Goal: Task Accomplishment & Management: Manage account settings

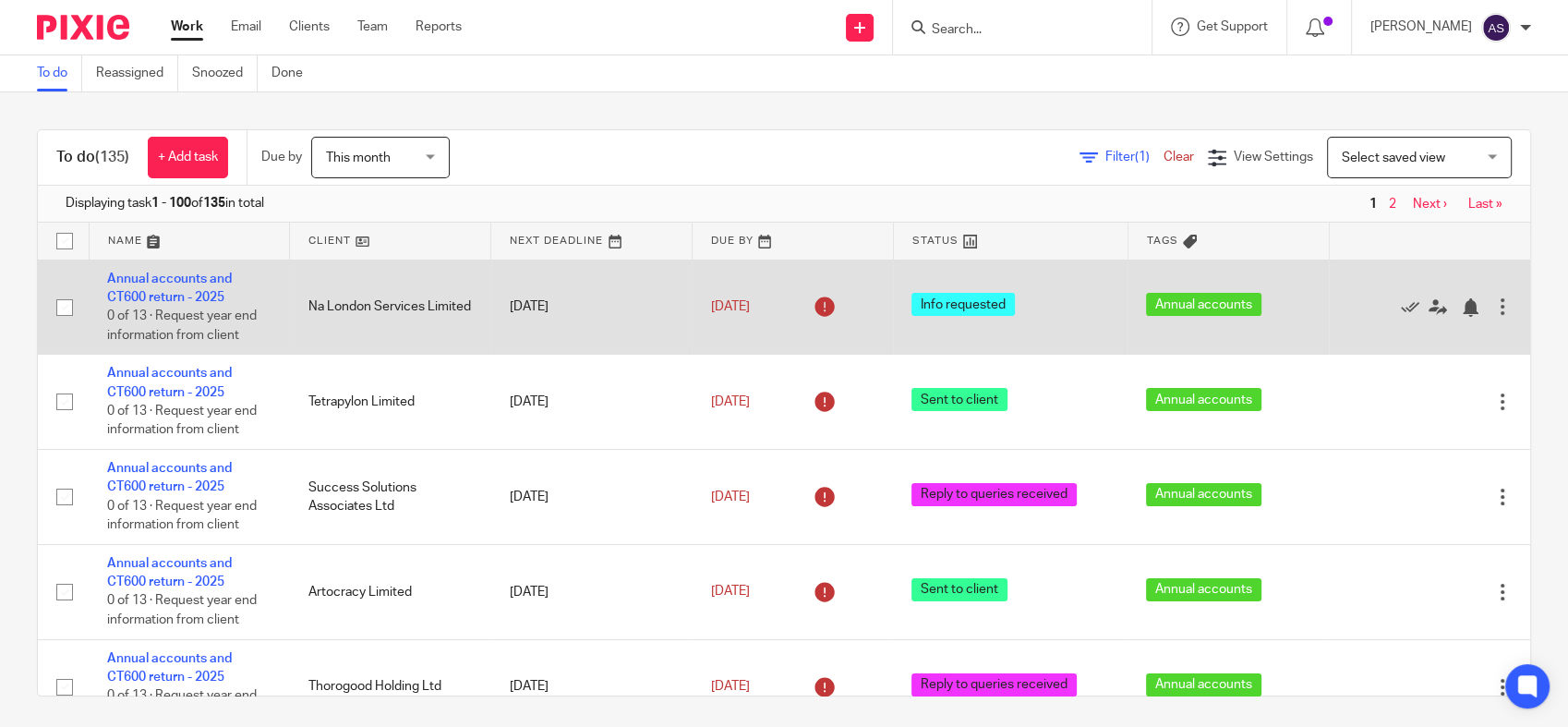
click at [149, 284] on td "Annual accounts and CT600 return - 2025 0 of 13 · Request year end information …" at bounding box center [189, 307] width 202 height 95
click at [163, 274] on link "Annual accounts and CT600 return - 2025" at bounding box center [169, 288] width 124 height 32
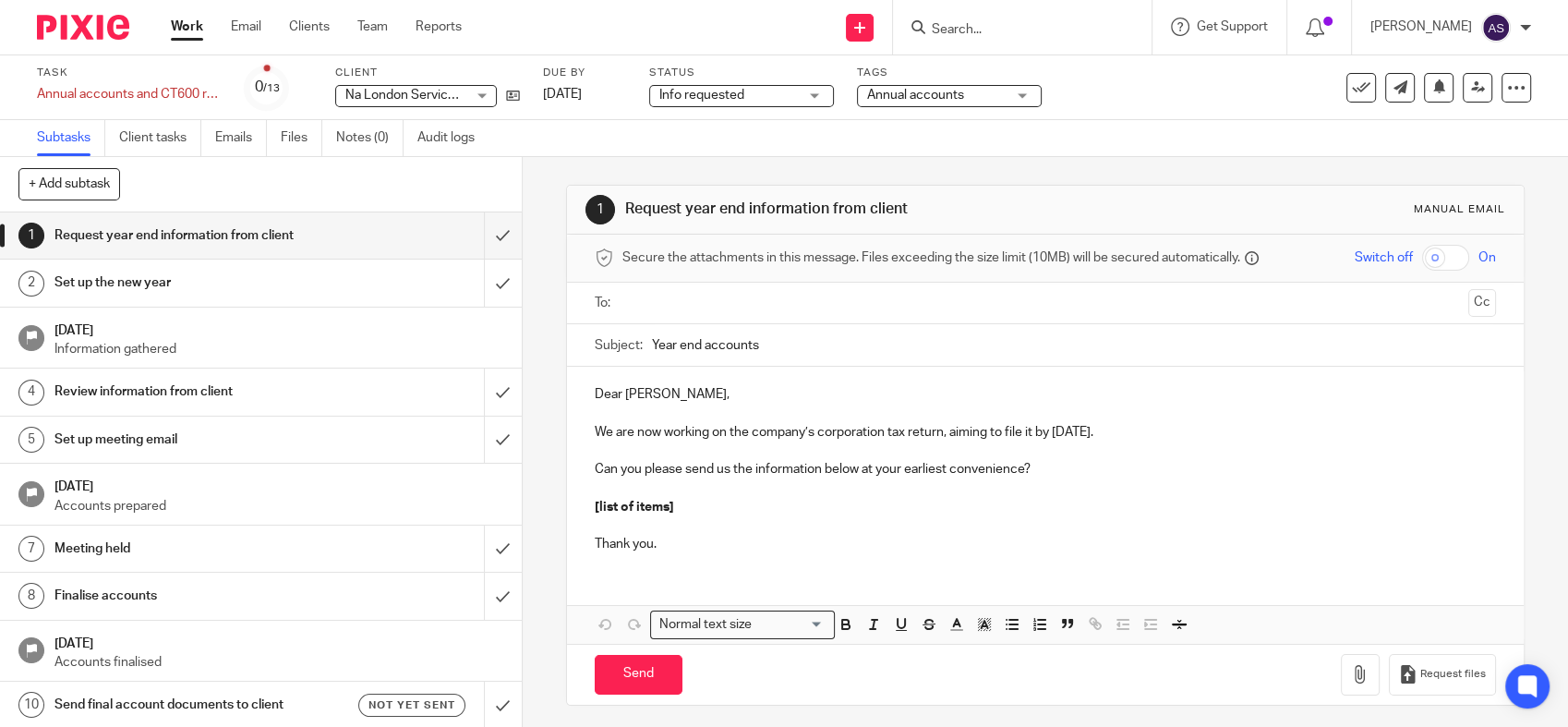
click at [783, 83] on div "Status Info requested Info requested Not started Info requested Info received I…" at bounding box center [742, 88] width 185 height 44
click at [779, 92] on span "Info requested" at bounding box center [729, 95] width 139 height 19
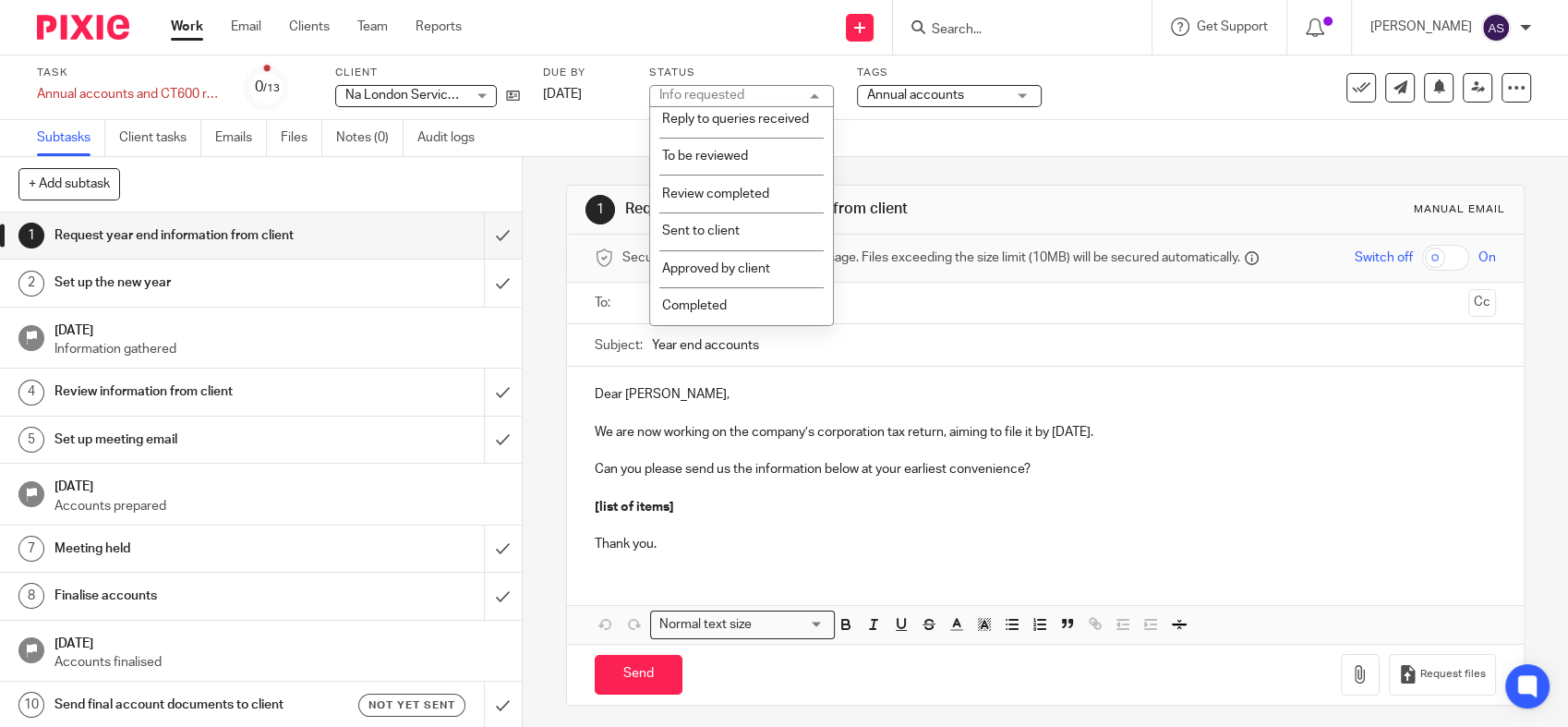
scroll to position [328, 0]
click at [726, 306] on li "Completed" at bounding box center [742, 306] width 183 height 38
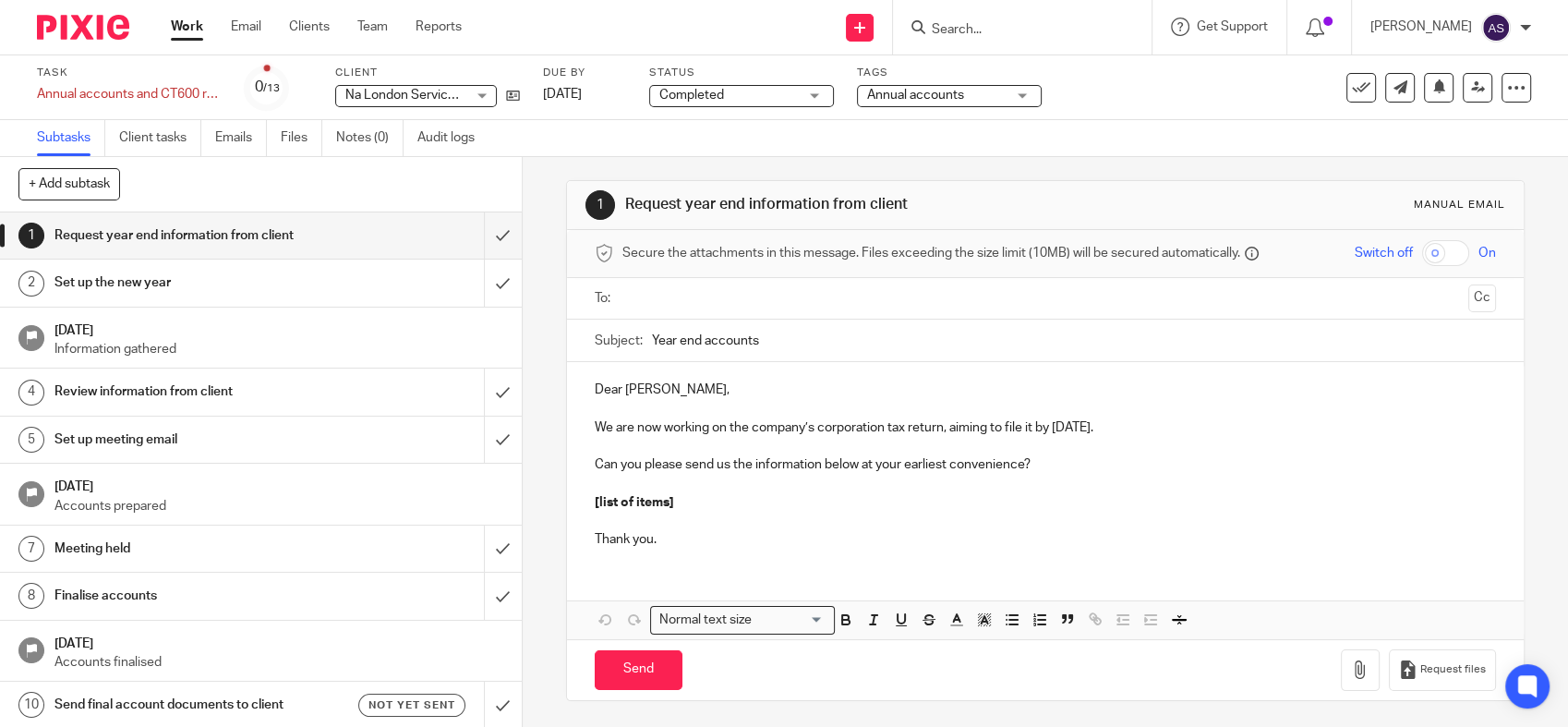
scroll to position [0, 0]
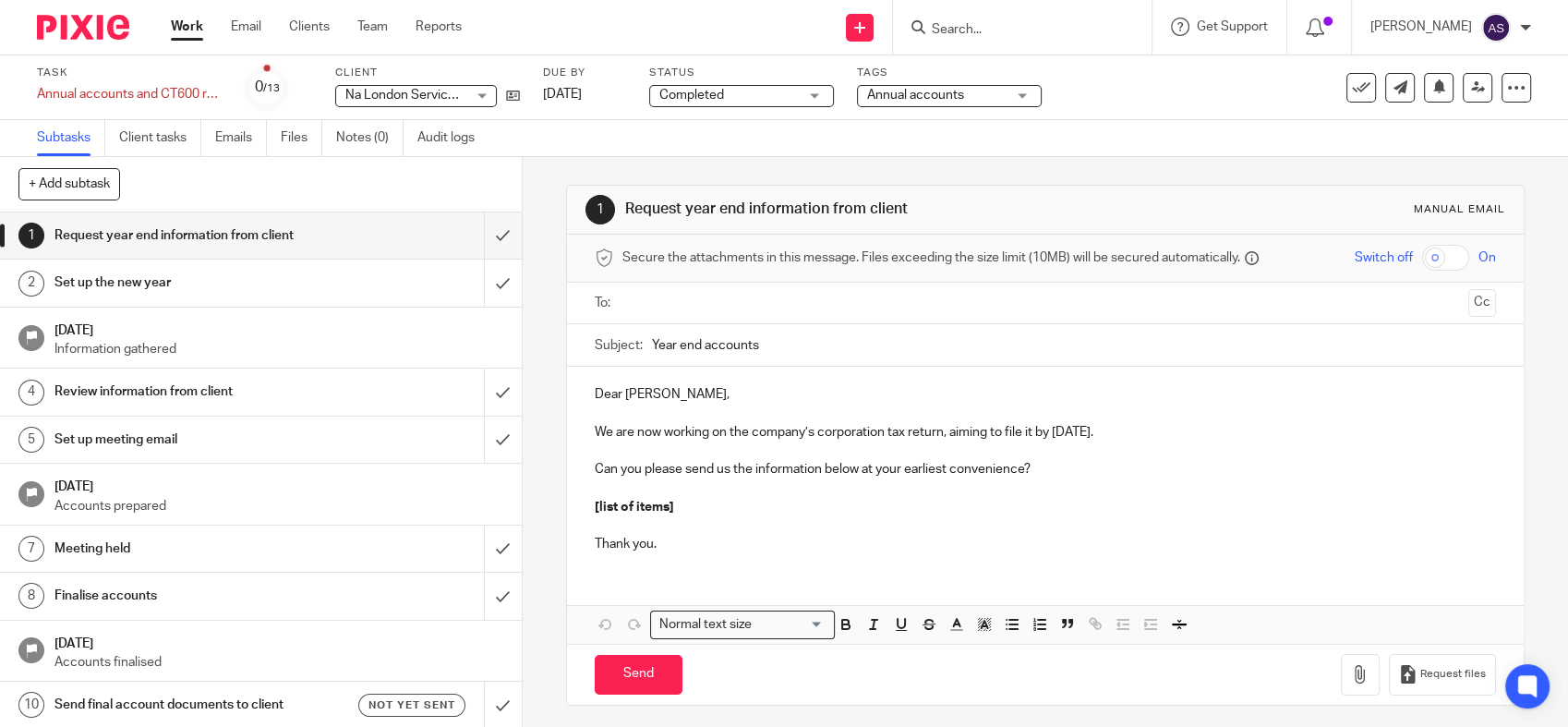
click at [188, 33] on link "Work" at bounding box center [187, 26] width 33 height 18
